Goal: Task Accomplishment & Management: Manage account settings

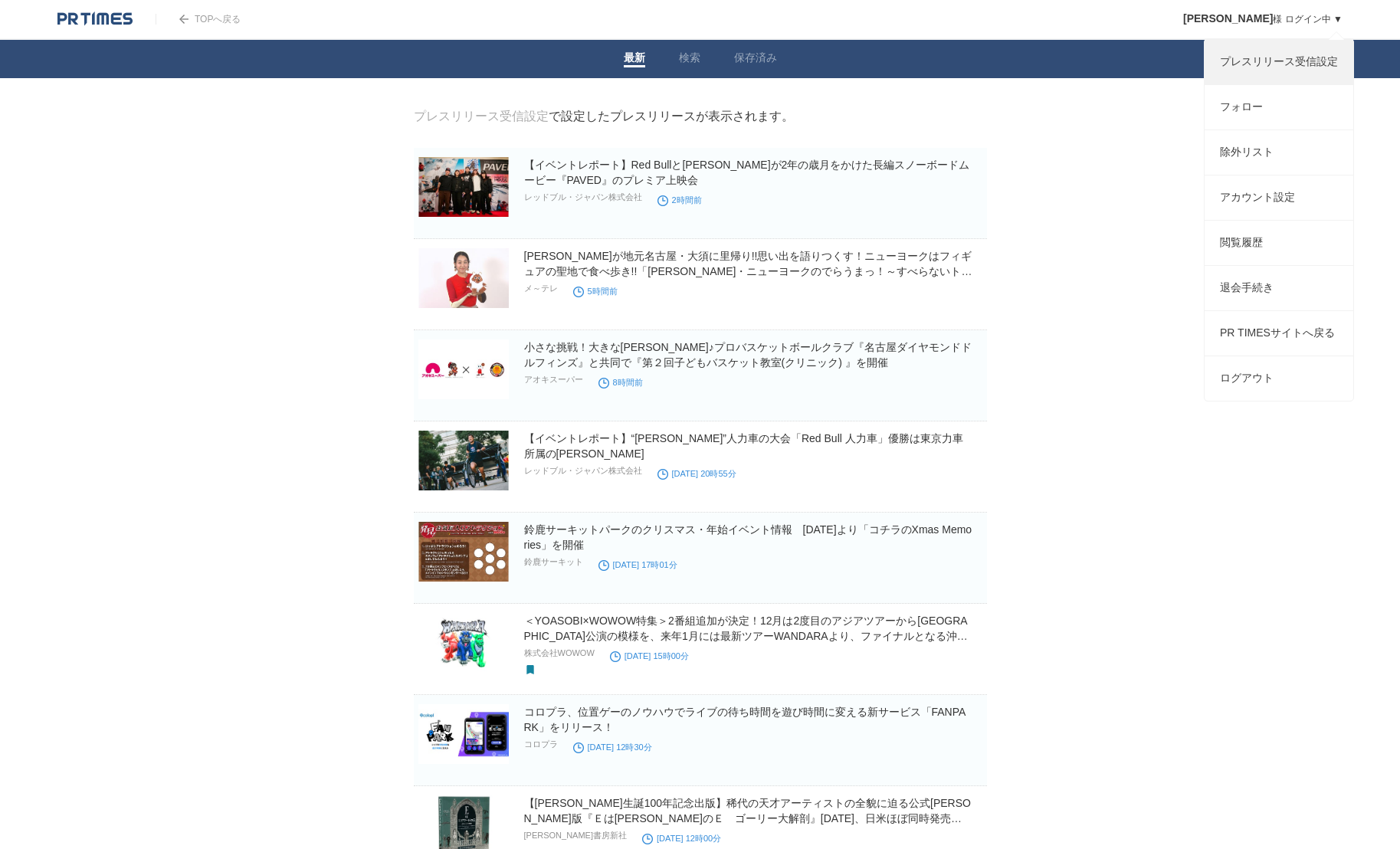
click at [1253, 62] on link "プレスリリース受信設定" at bounding box center [1279, 61] width 149 height 44
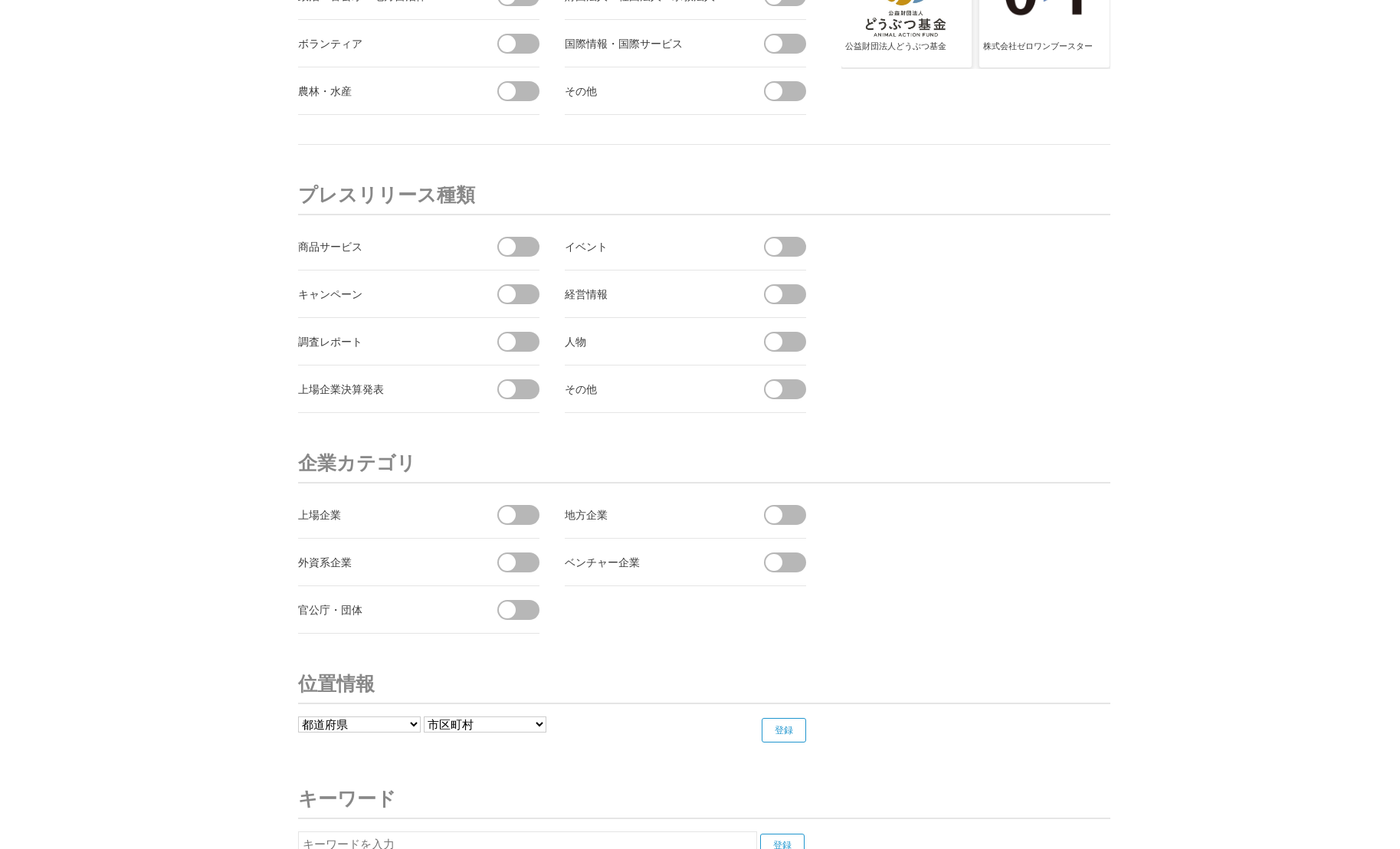
scroll to position [5398, 0]
